Goal: Find specific page/section: Find specific page/section

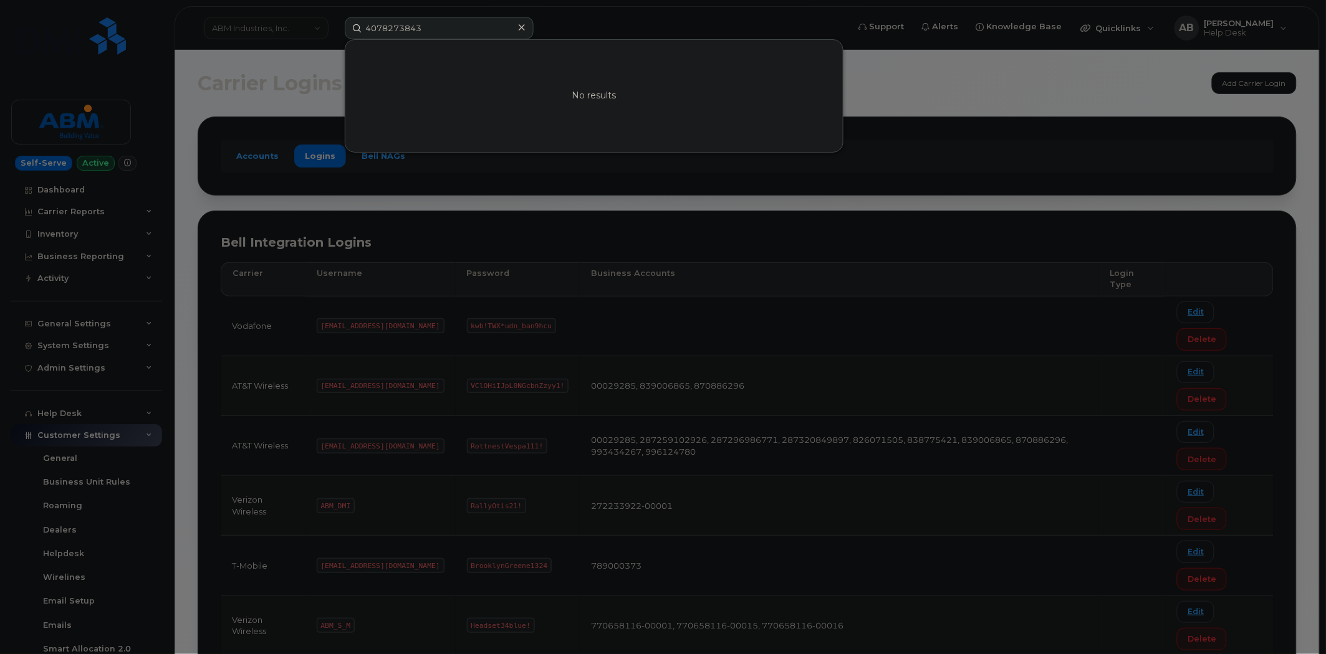
drag, startPoint x: 446, startPoint y: 29, endPoint x: 346, endPoint y: 32, distance: 100.4
click at [346, 32] on input "4078273843" at bounding box center [439, 28] width 189 height 22
click at [259, 24] on div at bounding box center [663, 327] width 1326 height 654
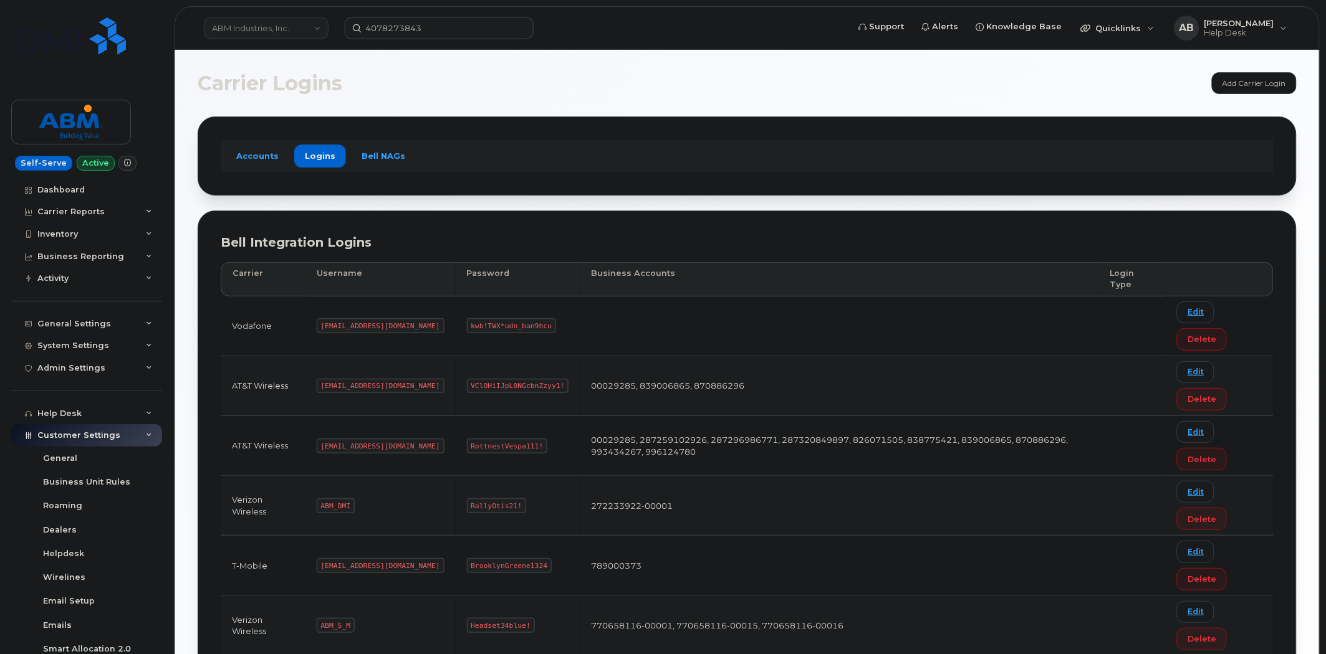
click at [274, 29] on link "ABM Industries, Inc." at bounding box center [266, 28] width 125 height 22
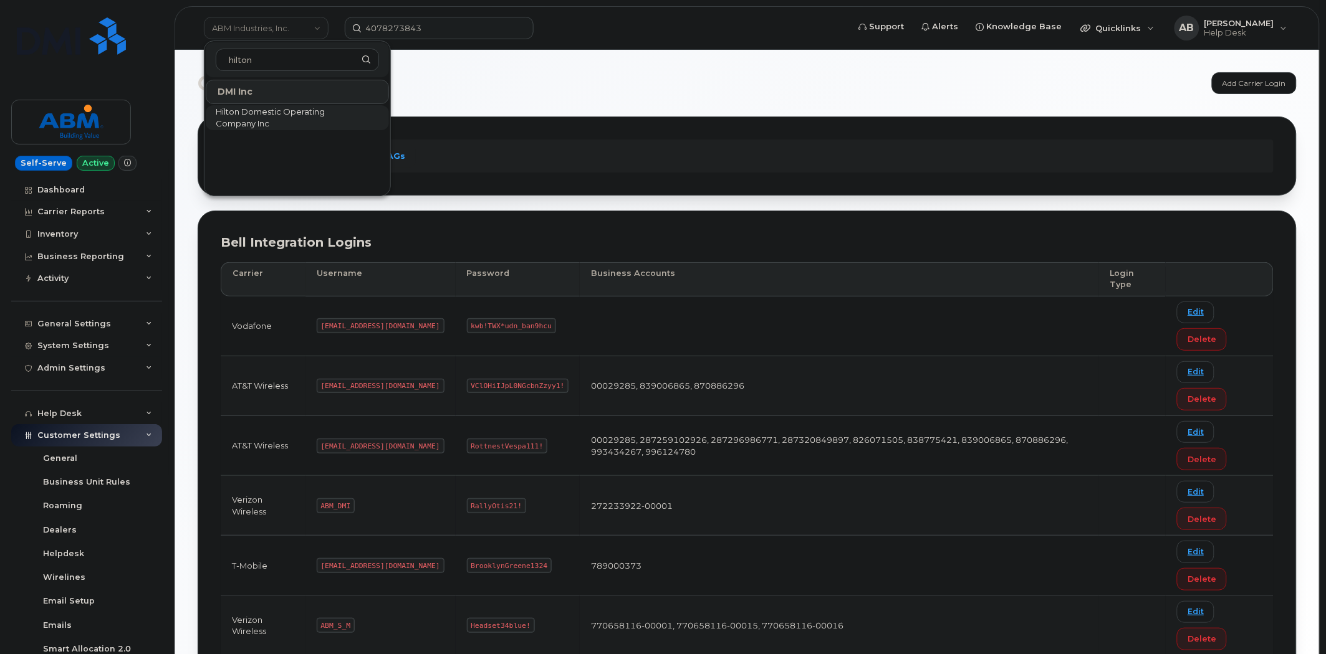
type input "hilton"
click at [287, 113] on span "Hilton Domestic Operating Company Inc" at bounding box center [287, 118] width 143 height 24
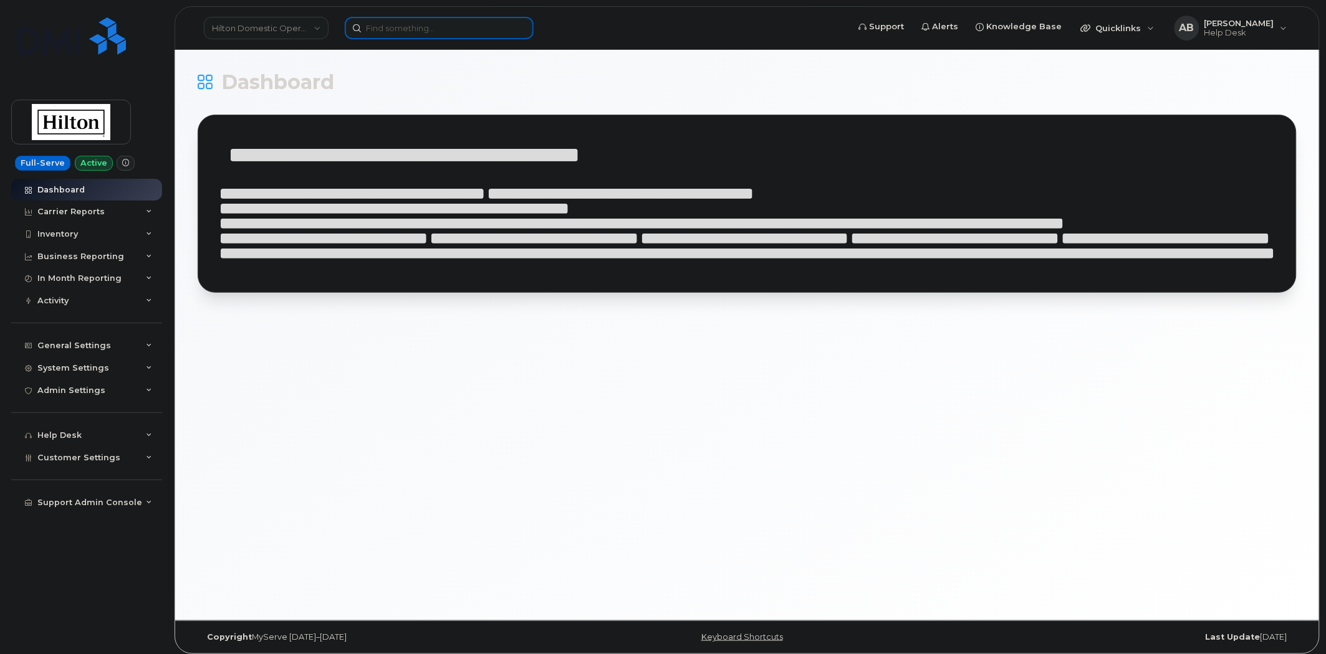
click at [435, 20] on input at bounding box center [439, 28] width 189 height 22
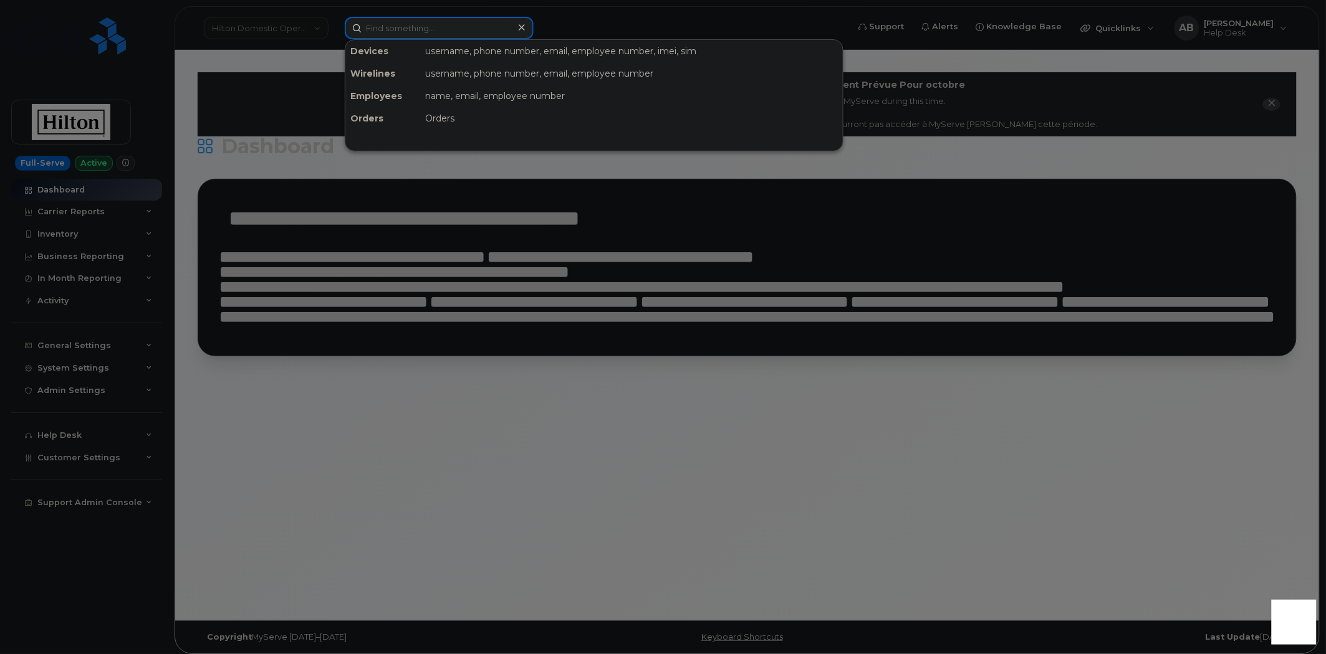
paste input "4109080761"
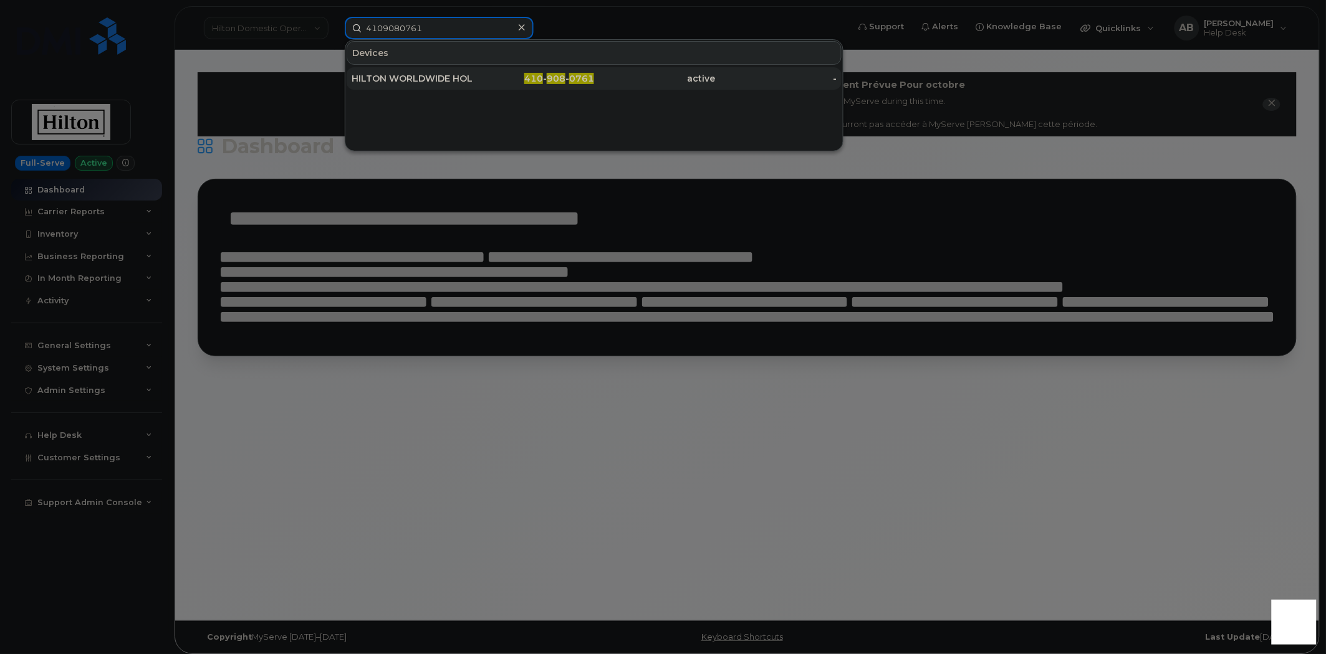
type input "4109080761"
click at [446, 77] on div "HILTON WORLDWIDE HOLDINGS INC." at bounding box center [413, 78] width 122 height 12
